Goal: Task Accomplishment & Management: Use online tool/utility

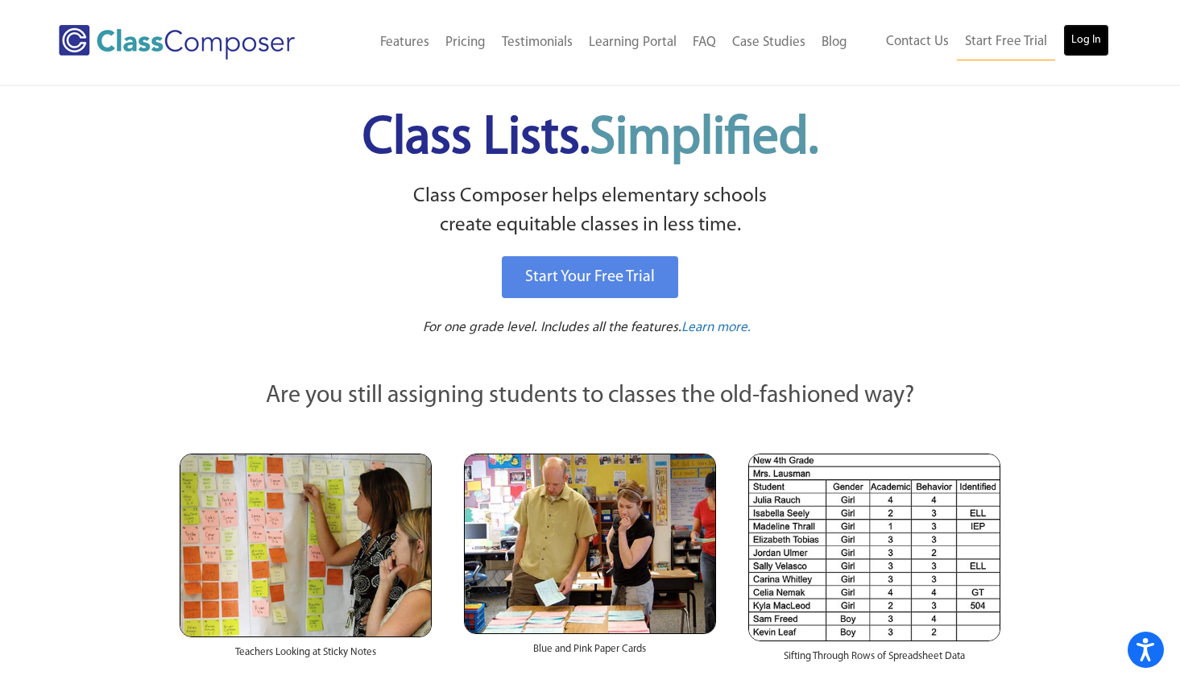
click at [1085, 41] on link "Log In" at bounding box center [1086, 40] width 46 height 32
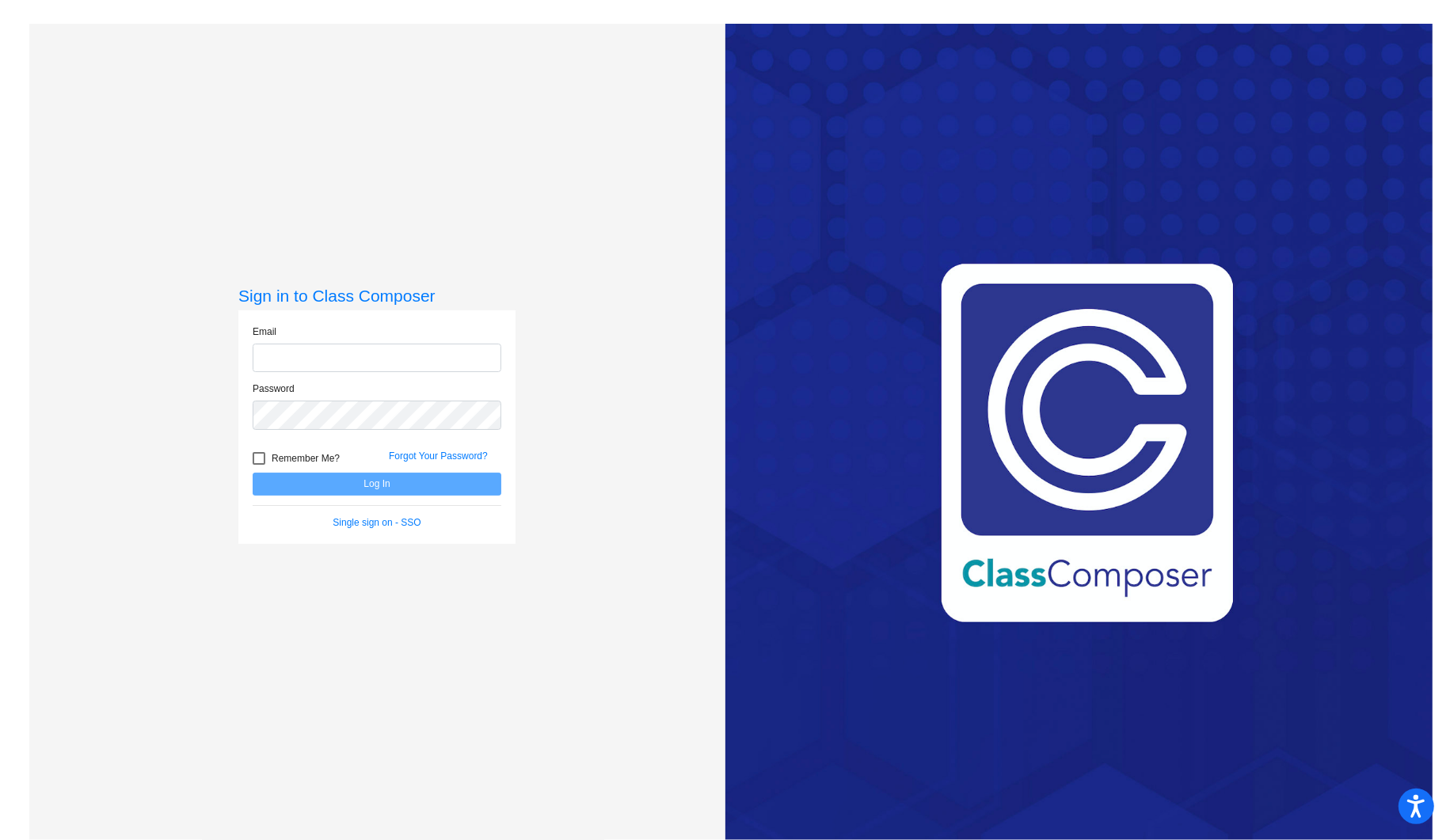
type input "[PERSON_NAME][EMAIL_ADDRESS][PERSON_NAME][DOMAIN_NAME]"
click at [382, 486] on button "Log In" at bounding box center [377, 484] width 249 height 23
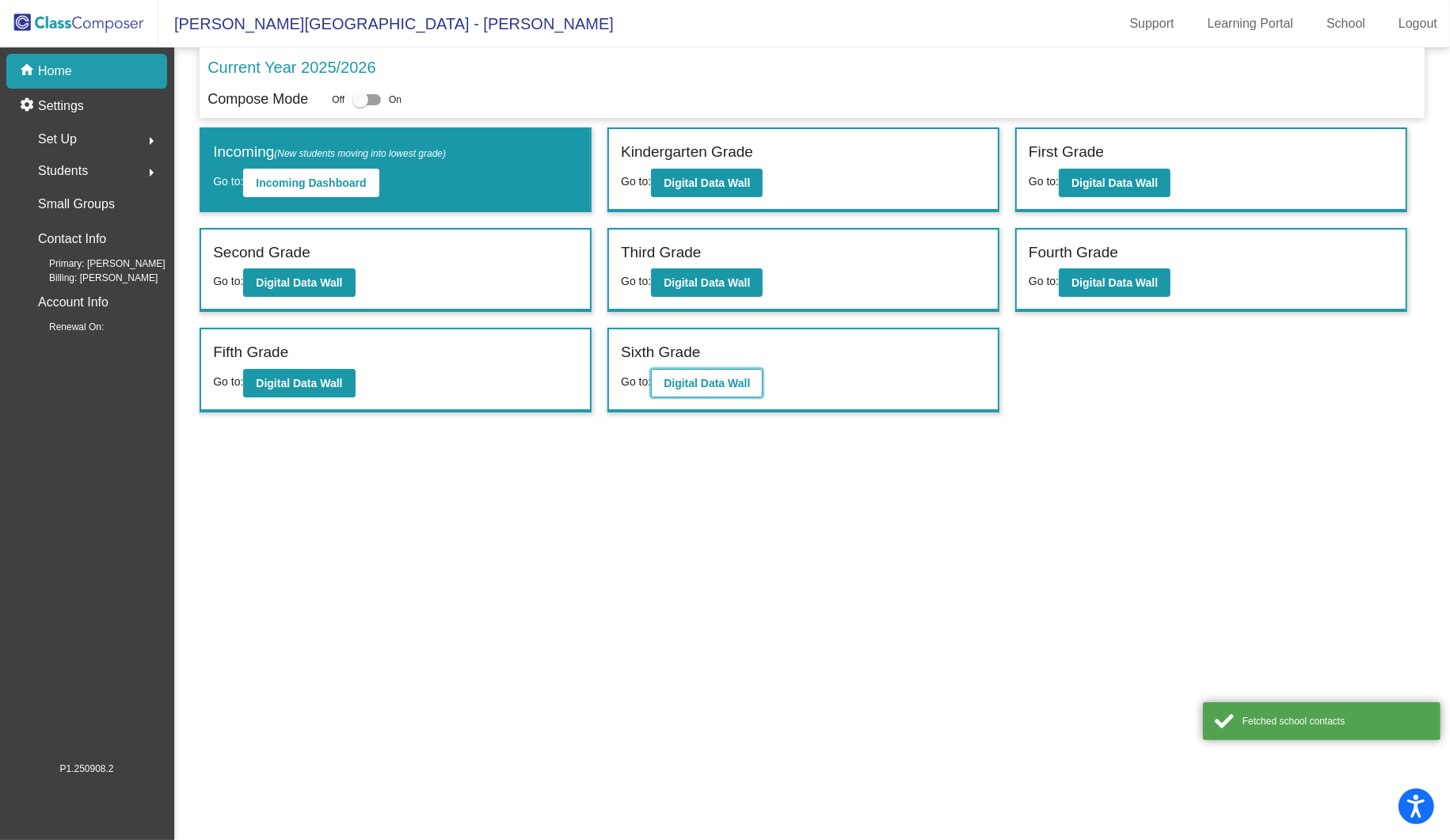
click at [722, 384] on b "Digital Data Wall" at bounding box center [707, 383] width 87 height 13
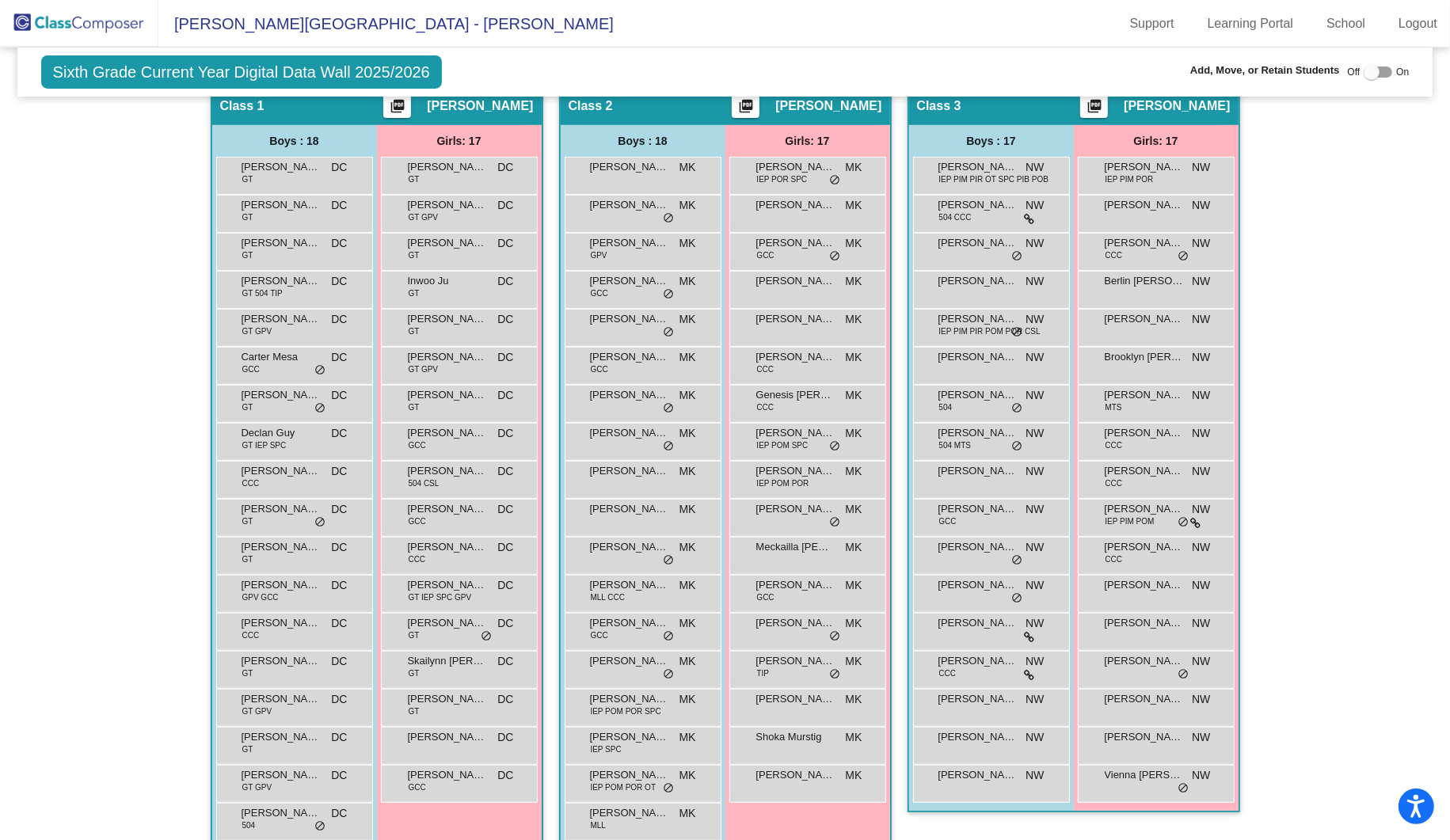
scroll to position [329, 0]
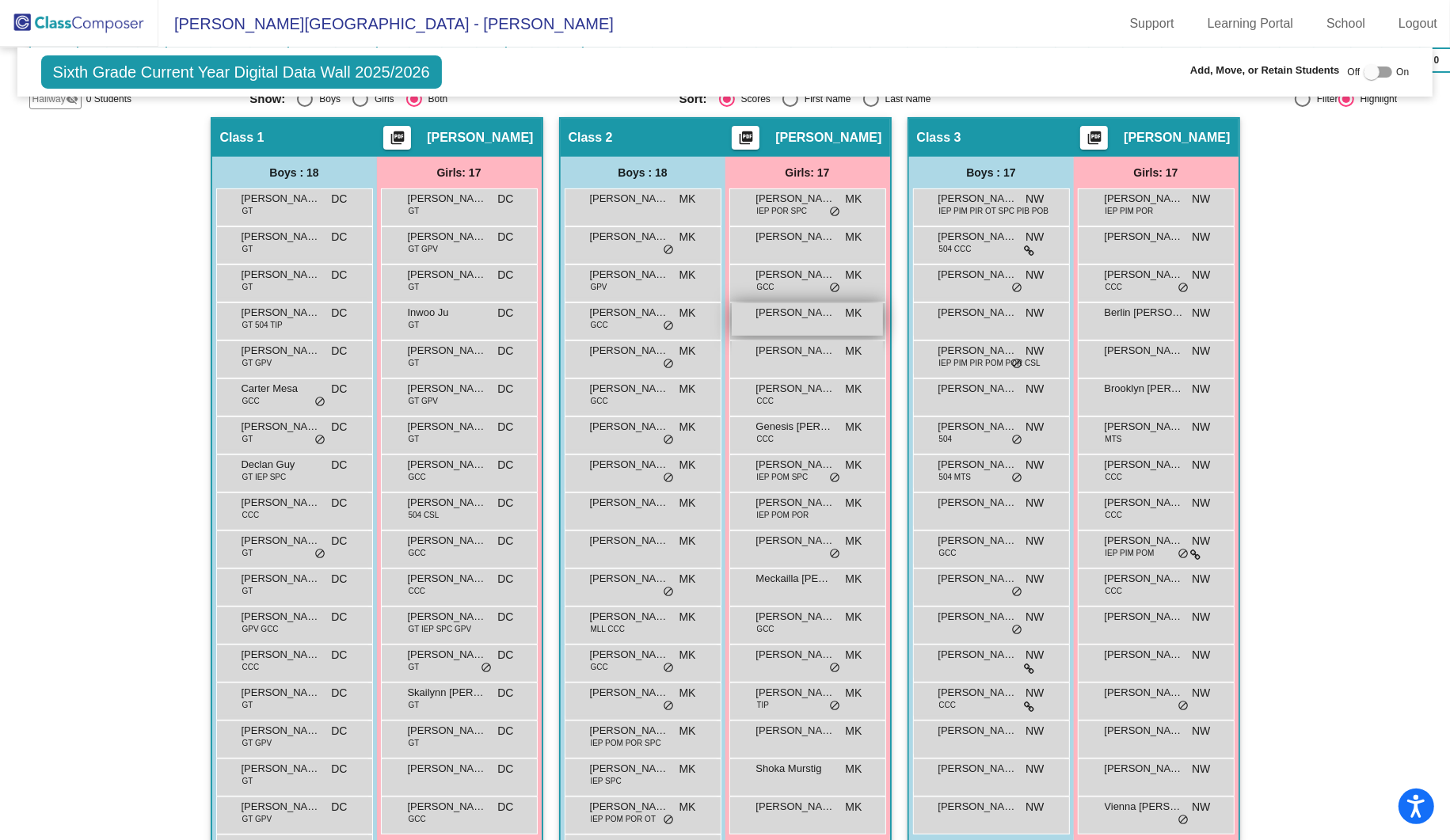
click at [798, 319] on div "[PERSON_NAME] MK lock do_not_disturb_alt" at bounding box center [808, 319] width 151 height 32
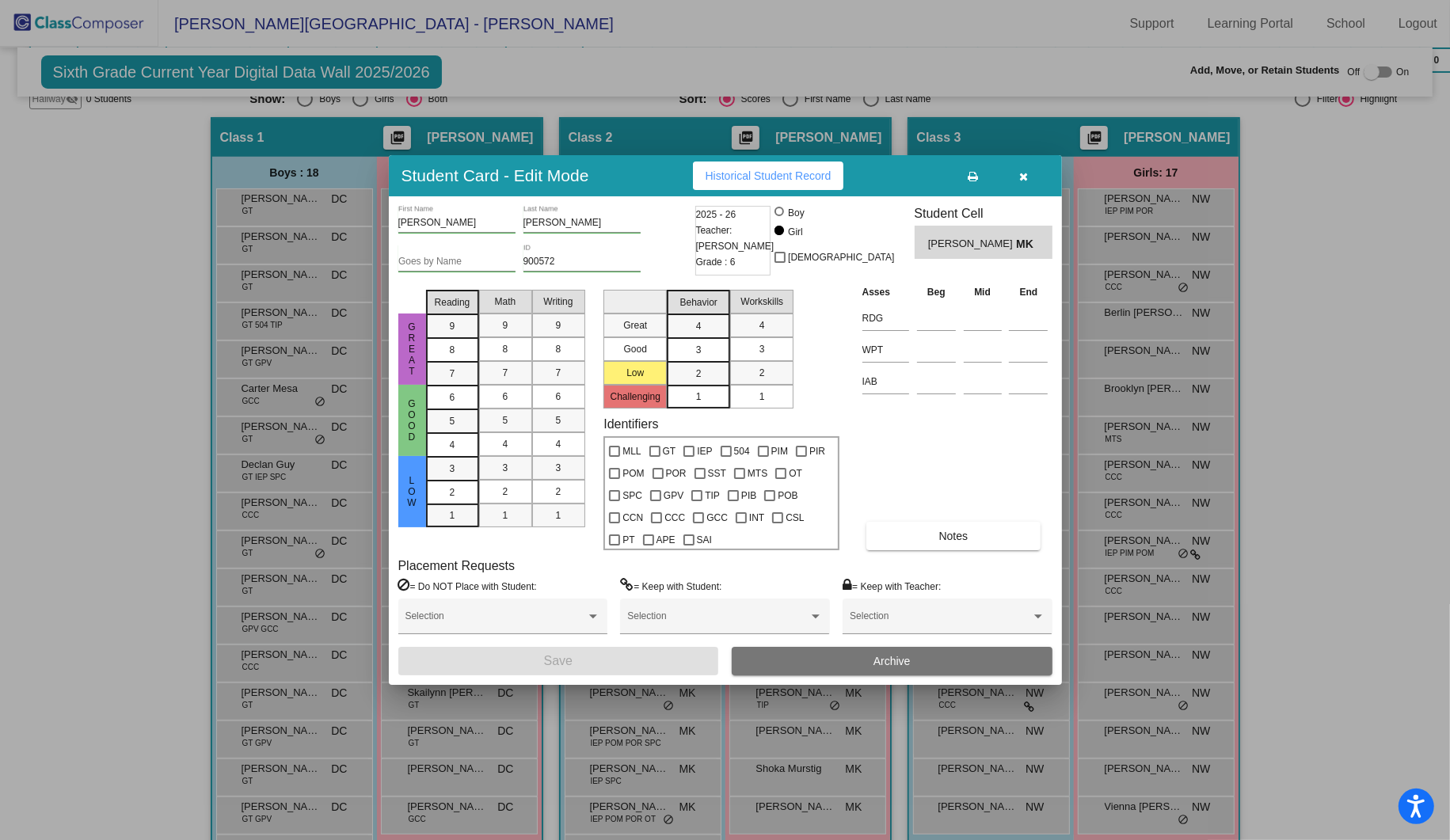
click at [898, 665] on span "Archive" at bounding box center [892, 661] width 37 height 13
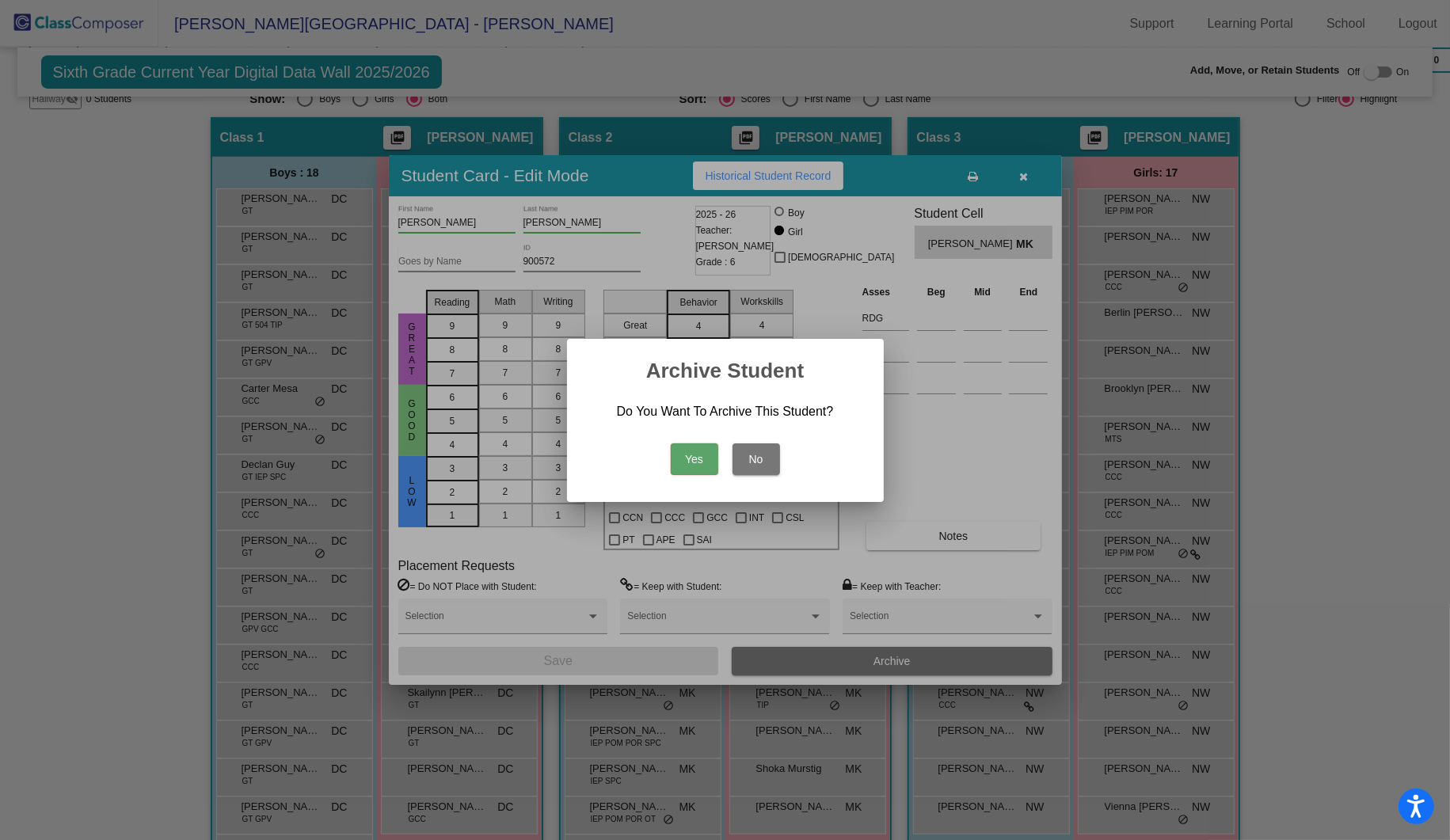
click at [702, 457] on button "Yes" at bounding box center [695, 459] width 47 height 31
